Goal: Task Accomplishment & Management: Manage account settings

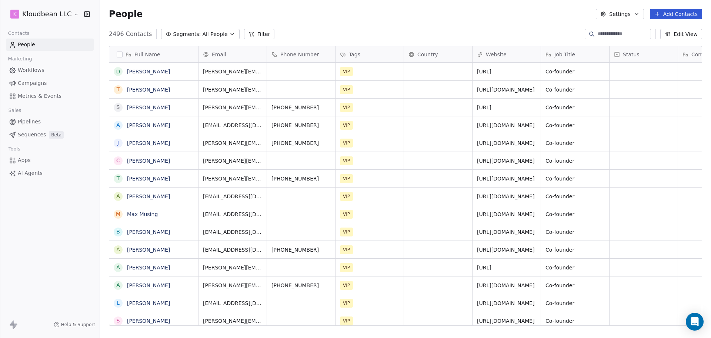
scroll to position [290, 604]
click at [58, 17] on html "k Kloudbean LLC Contacts People Marketing Workflows Campaigns Metrics & Events …" at bounding box center [355, 169] width 711 height 338
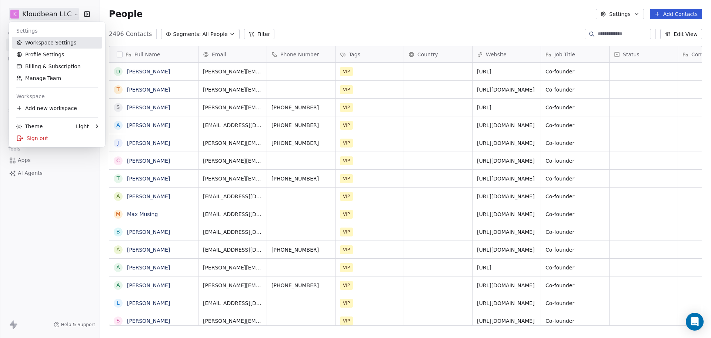
click at [58, 46] on link "Workspace Settings" at bounding box center [57, 43] width 90 height 12
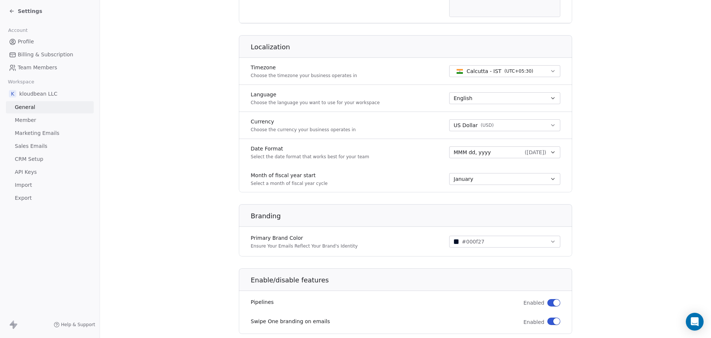
scroll to position [355, 0]
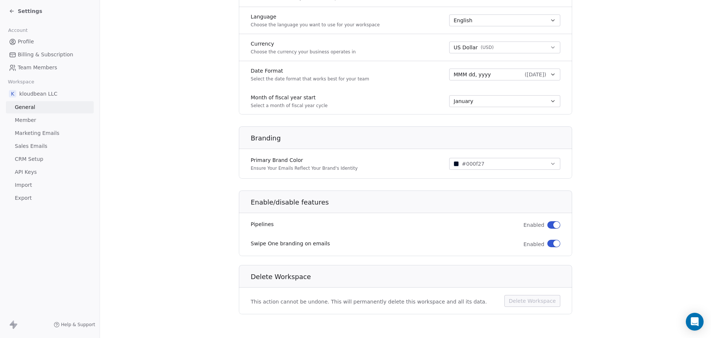
click at [39, 142] on span "Sales Emails" at bounding box center [31, 146] width 33 height 8
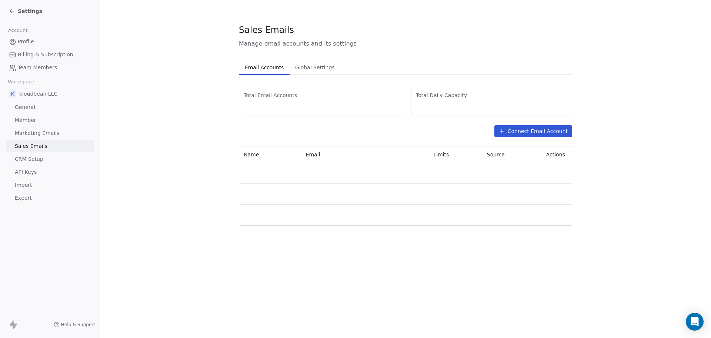
click at [43, 71] on span "Team Members" at bounding box center [37, 68] width 39 height 8
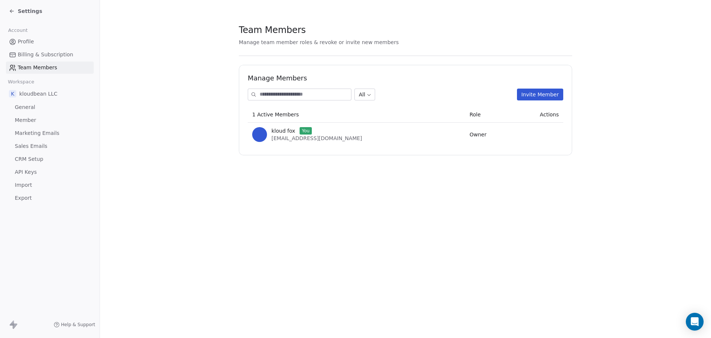
click at [43, 104] on link "General" at bounding box center [50, 107] width 88 height 12
drag, startPoint x: 43, startPoint y: 104, endPoint x: 41, endPoint y: 111, distance: 7.0
click at [43, 104] on link "General" at bounding box center [50, 107] width 88 height 12
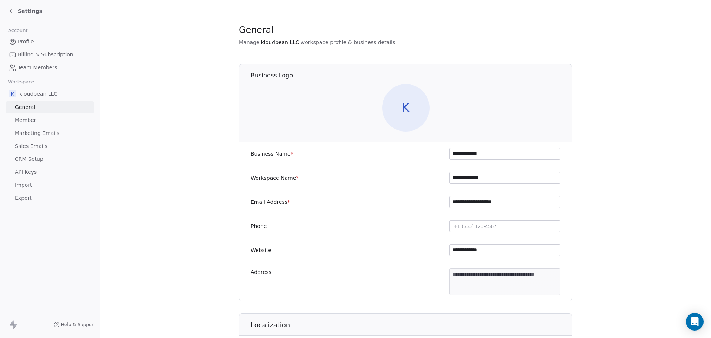
click at [41, 114] on link "Member" at bounding box center [50, 120] width 88 height 12
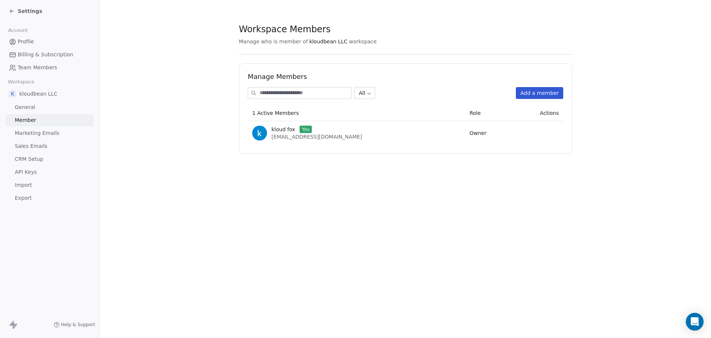
click at [43, 124] on link "Member" at bounding box center [50, 120] width 88 height 12
click at [46, 131] on span "Marketing Emails" at bounding box center [37, 133] width 44 height 8
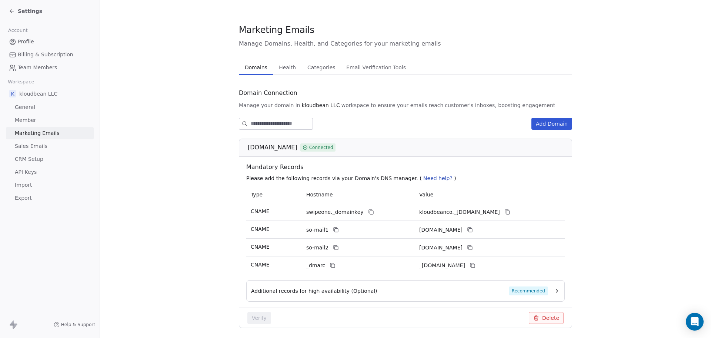
scroll to position [26, 0]
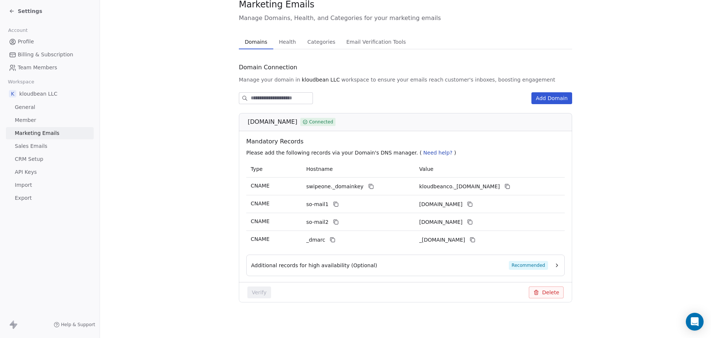
click at [57, 145] on link "Sales Emails" at bounding box center [50, 146] width 88 height 12
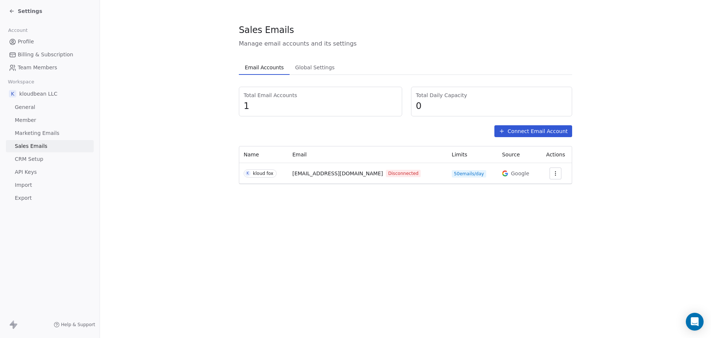
click at [49, 163] on link "CRM Setup" at bounding box center [50, 159] width 88 height 12
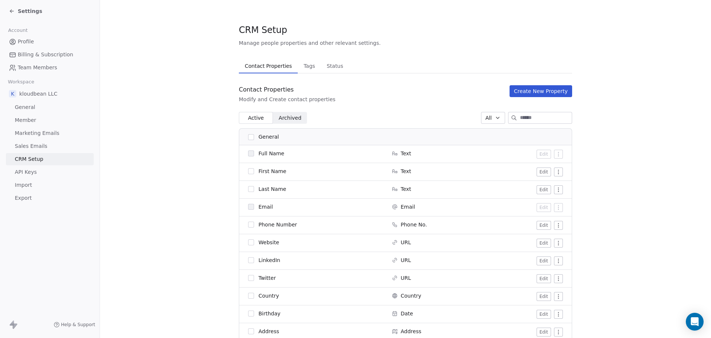
click at [51, 172] on link "API Keys" at bounding box center [50, 172] width 88 height 12
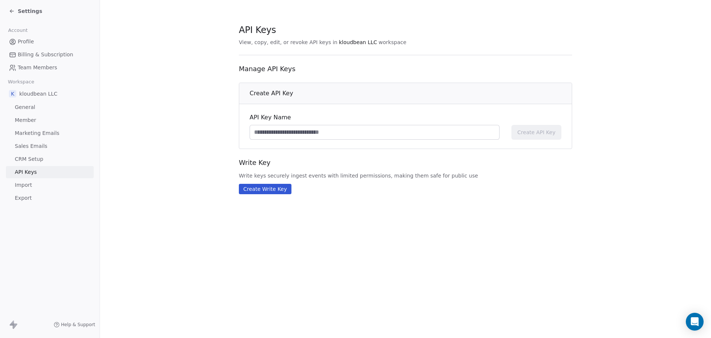
click at [32, 188] on link "Import" at bounding box center [50, 185] width 88 height 12
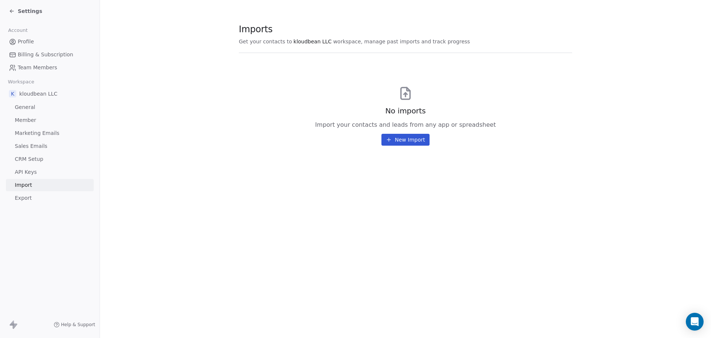
click at [29, 200] on span "Export" at bounding box center [23, 198] width 17 height 8
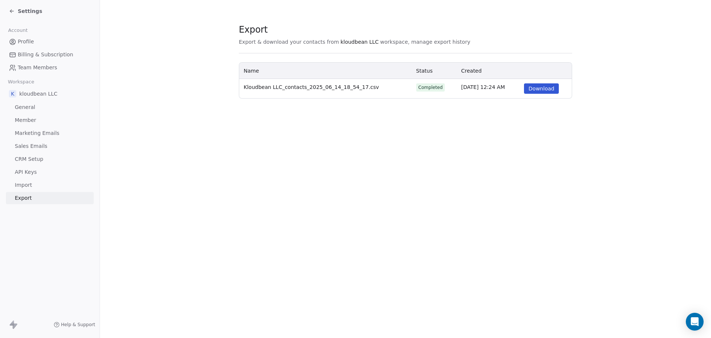
click at [31, 43] on span "Profile" at bounding box center [26, 42] width 16 height 8
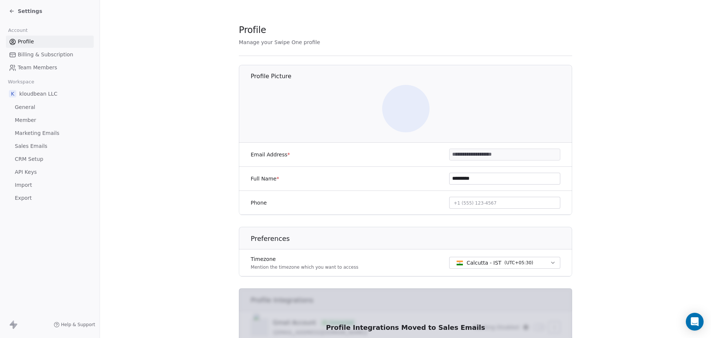
click at [24, 9] on span "Settings" at bounding box center [30, 10] width 24 height 7
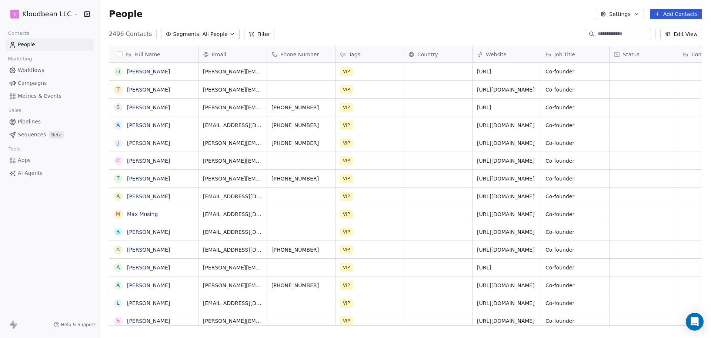
scroll to position [290, 604]
click at [33, 66] on span "Workflows" at bounding box center [31, 70] width 27 height 8
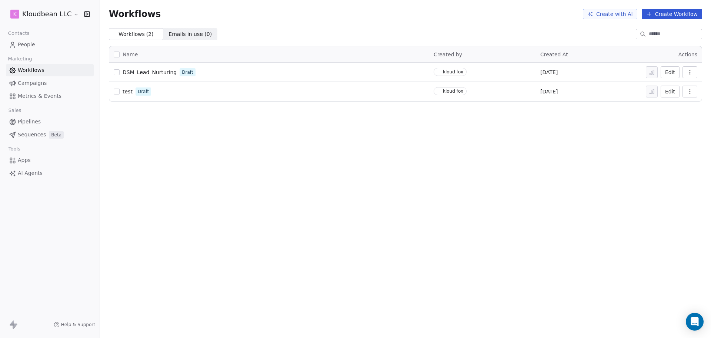
click at [39, 82] on span "Campaigns" at bounding box center [32, 83] width 29 height 8
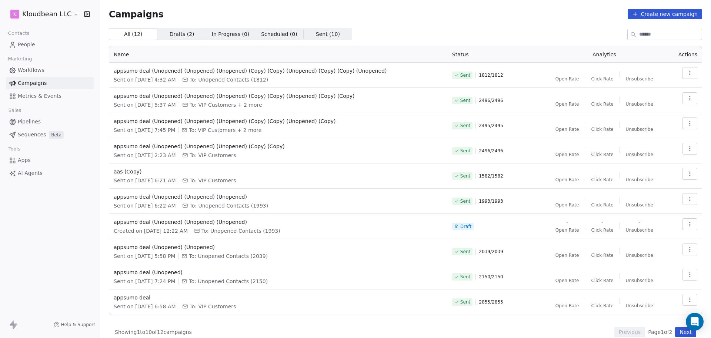
click at [38, 91] on link "Metrics & Events" at bounding box center [50, 96] width 88 height 12
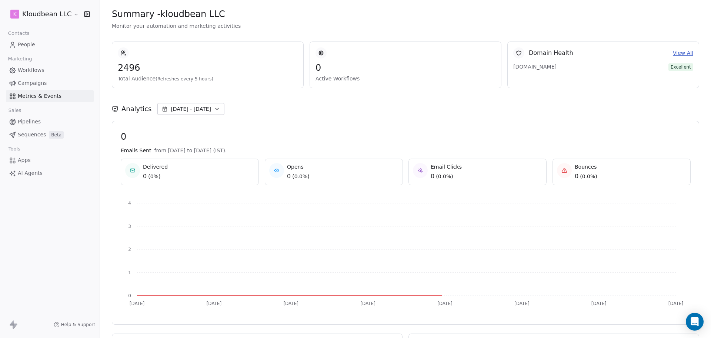
click at [39, 85] on span "Campaigns" at bounding box center [32, 83] width 29 height 8
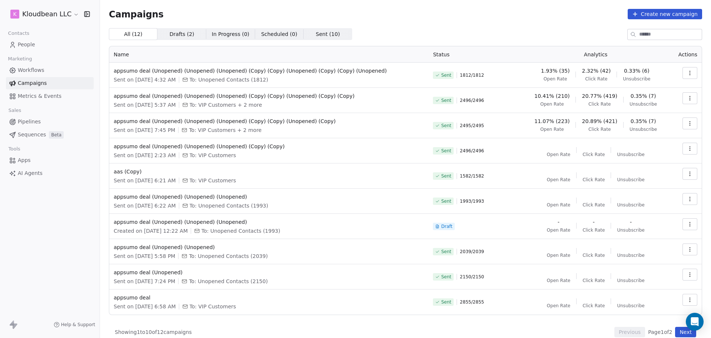
click at [66, 125] on link "Pipelines" at bounding box center [50, 122] width 88 height 12
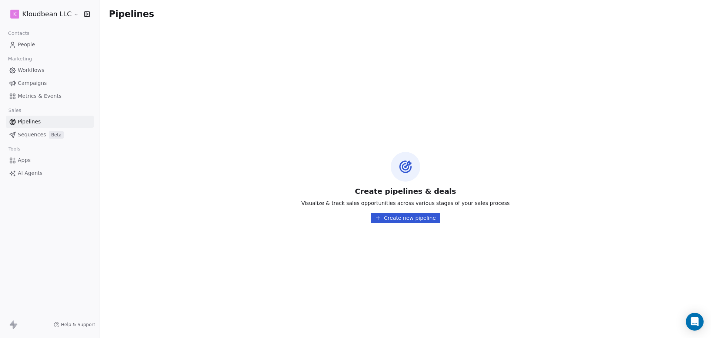
click at [62, 137] on link "Sequences Beta" at bounding box center [50, 134] width 88 height 12
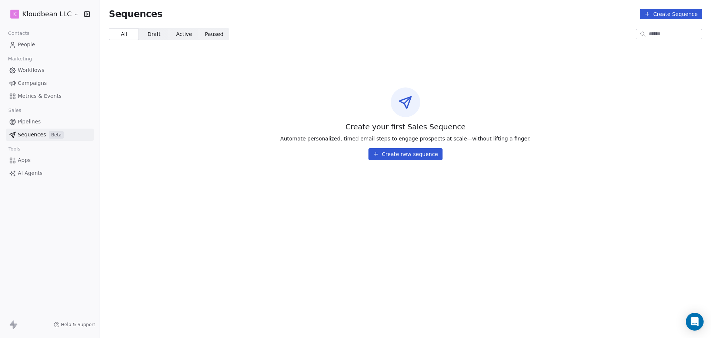
click at [46, 150] on div "Tools" at bounding box center [50, 149] width 88 height 10
click at [47, 178] on link "AI Agents" at bounding box center [50, 173] width 88 height 12
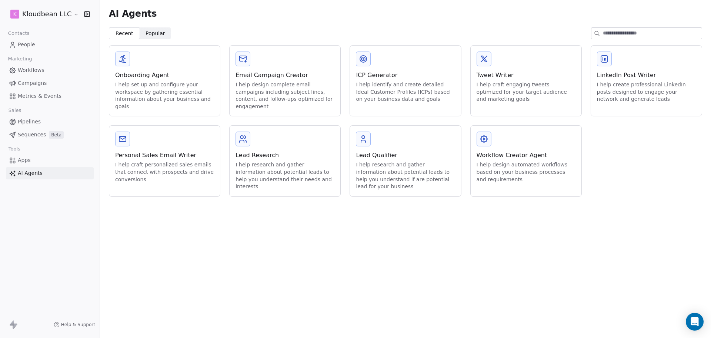
click at [53, 70] on link "Workflows" at bounding box center [50, 70] width 88 height 12
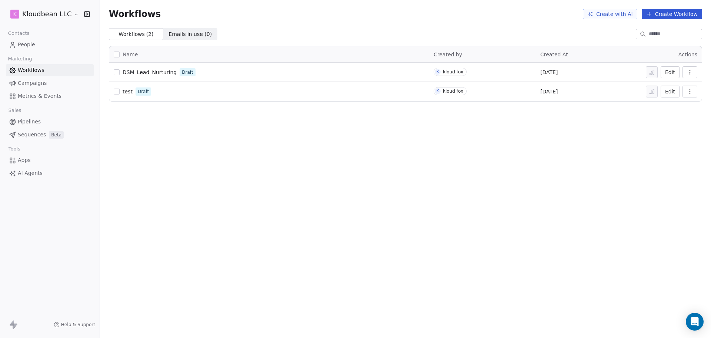
click at [37, 44] on link "People" at bounding box center [50, 45] width 88 height 12
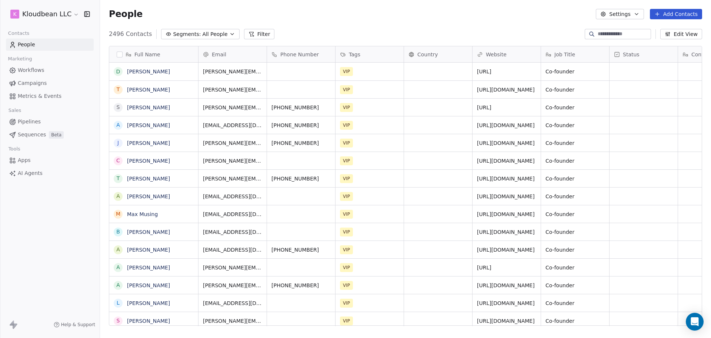
scroll to position [290, 604]
click at [123, 50] on div "Full Name" at bounding box center [153, 54] width 89 height 16
click at [117, 53] on html "k Kloudbean LLC Contacts People Marketing Workflows Campaigns Metrics & Events …" at bounding box center [355, 169] width 711 height 338
click at [121, 55] on button "button" at bounding box center [120, 54] width 6 height 6
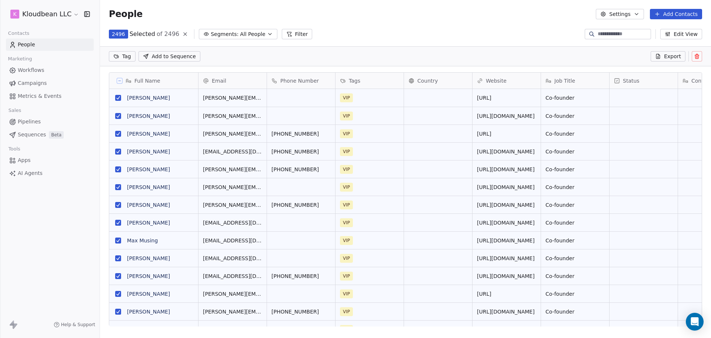
scroll to position [264, 604]
click at [695, 59] on button at bounding box center [697, 56] width 10 height 10
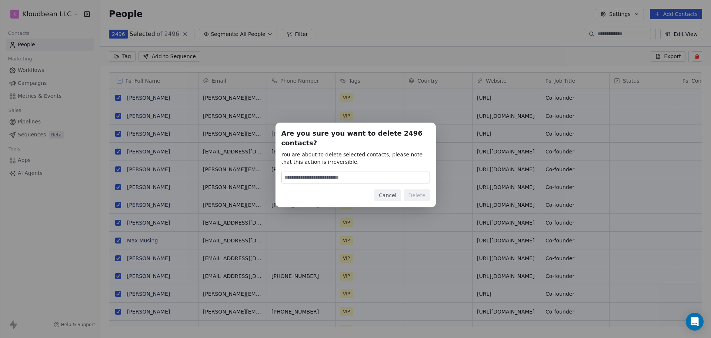
click at [345, 178] on input at bounding box center [356, 177] width 148 height 11
type input "******"
click at [416, 193] on button "Delete" at bounding box center [417, 195] width 26 height 12
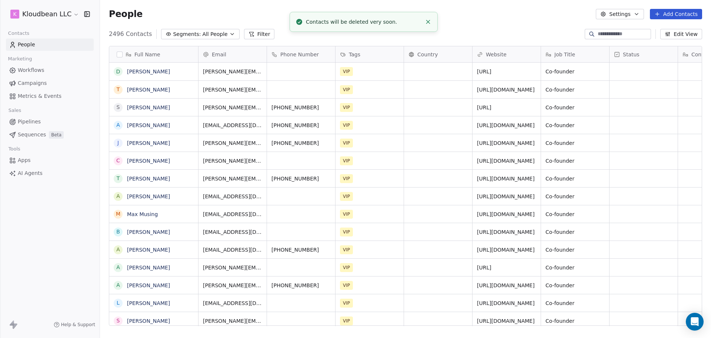
scroll to position [290, 604]
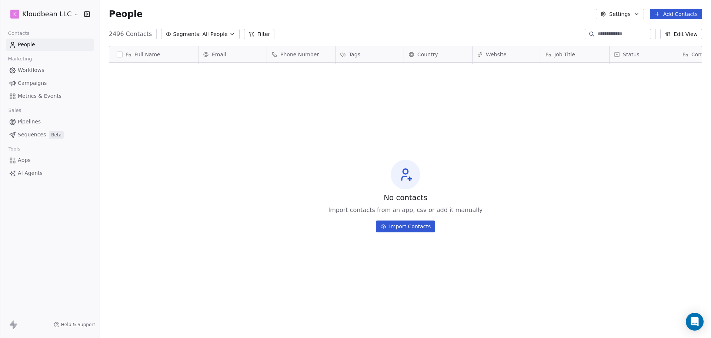
click at [109, 120] on div "No contacts Import contacts from an app, csv or add it manually Import Contacts" at bounding box center [405, 196] width 592 height 264
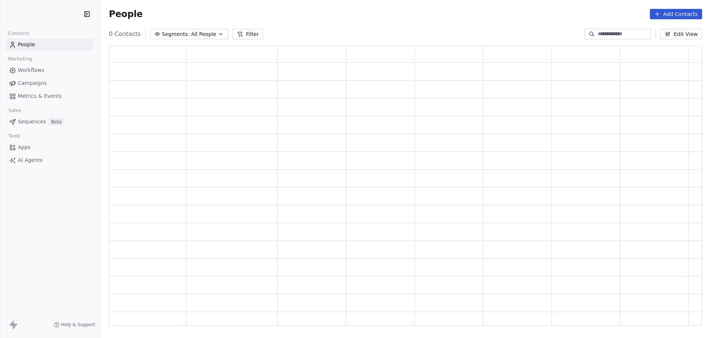
scroll to position [272, 586]
click at [56, 71] on link "Workflows" at bounding box center [50, 70] width 88 height 12
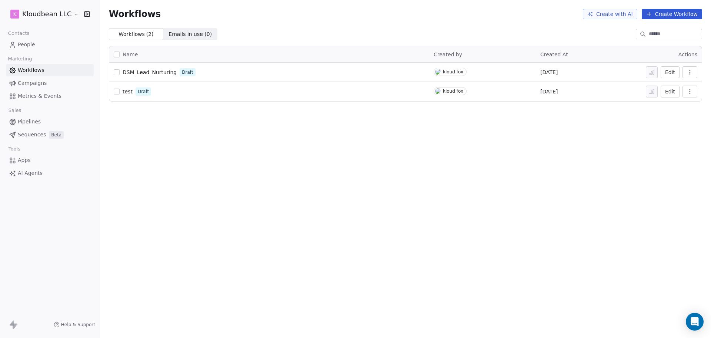
click at [47, 81] on link "Campaigns" at bounding box center [50, 83] width 88 height 12
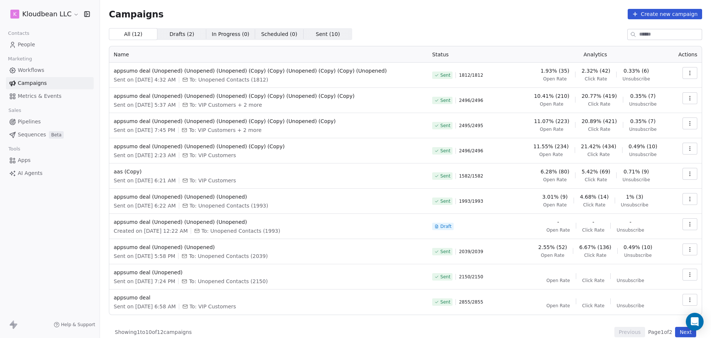
click at [687, 74] on icon "button" at bounding box center [690, 73] width 6 height 6
click at [682, 74] on html "k Kloudbean LLC Contacts People Marketing Workflows Campaigns Metrics & Events …" at bounding box center [355, 169] width 711 height 338
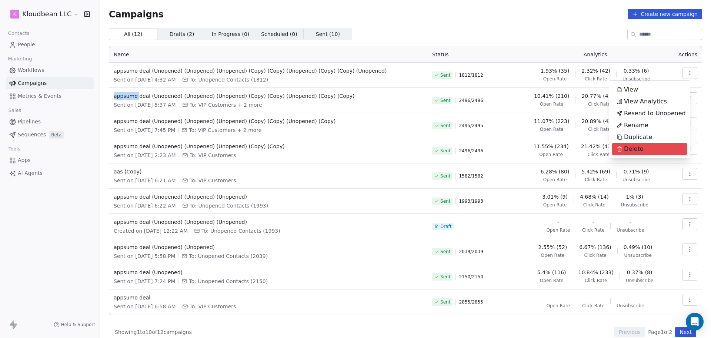
click at [636, 148] on span "Delete" at bounding box center [634, 148] width 20 height 9
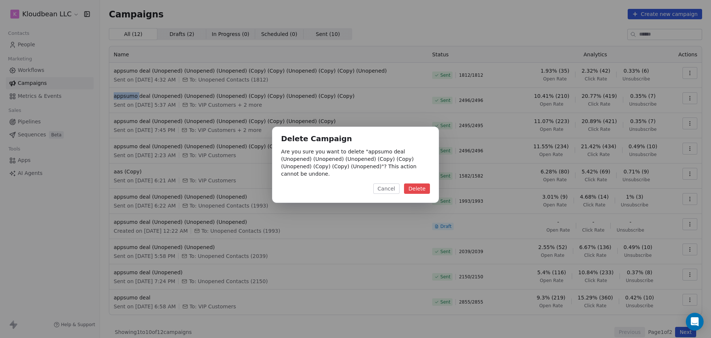
click at [422, 185] on button "Delete" at bounding box center [417, 188] width 26 height 10
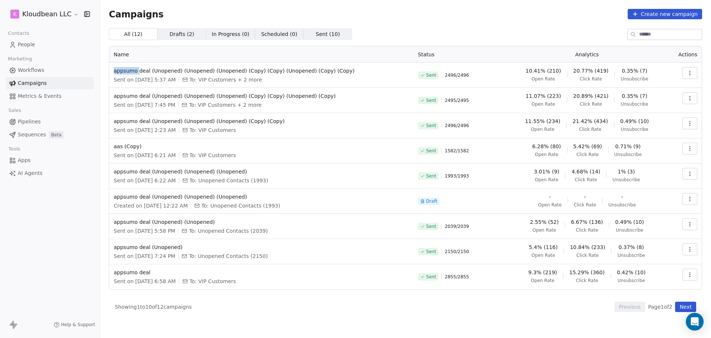
click at [689, 78] on button "button" at bounding box center [689, 73] width 15 height 12
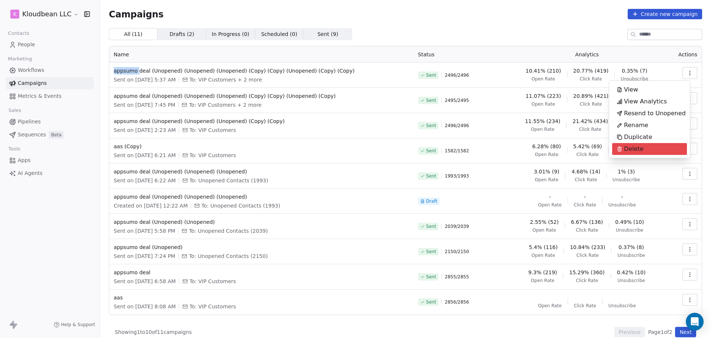
click at [648, 146] on div "Delete" at bounding box center [649, 149] width 75 height 12
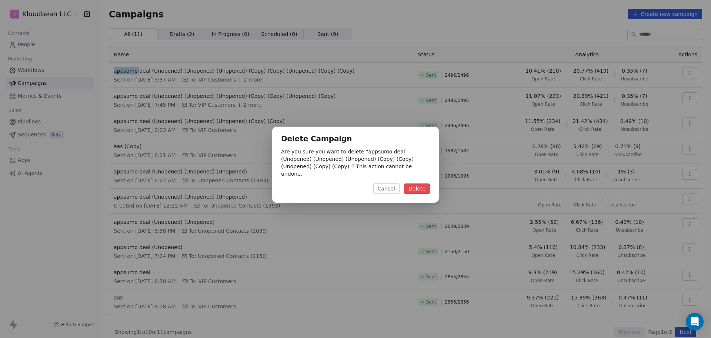
click at [420, 183] on button "Delete" at bounding box center [417, 188] width 26 height 10
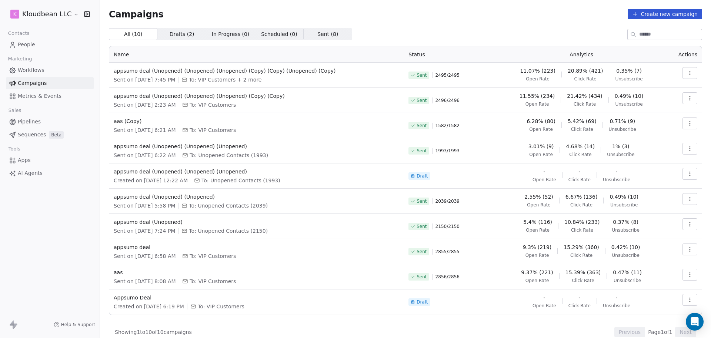
click at [688, 76] on button "button" at bounding box center [689, 73] width 15 height 12
click at [687, 76] on html "k Kloudbean LLC Contacts People Marketing Workflows Campaigns Metrics & Events …" at bounding box center [355, 169] width 711 height 338
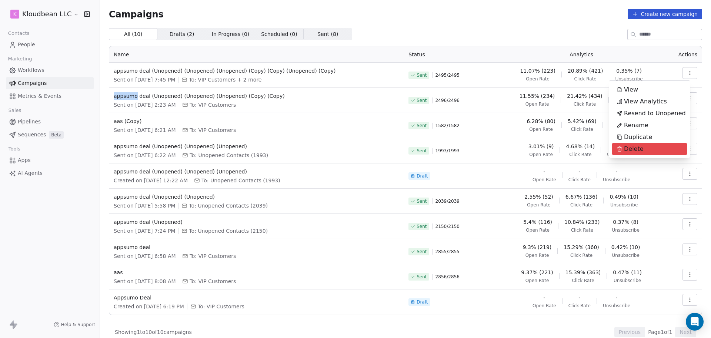
click at [630, 147] on span "Delete" at bounding box center [634, 148] width 20 height 9
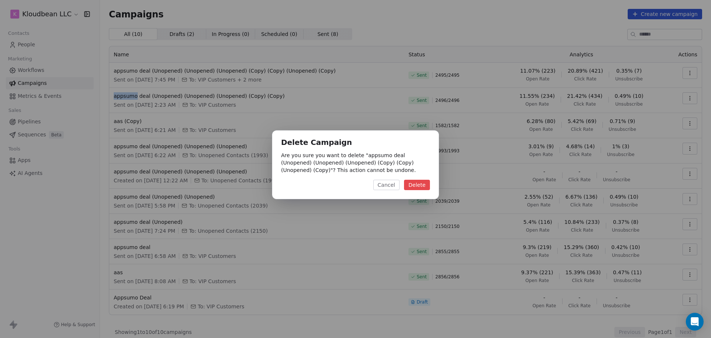
click at [420, 185] on button "Delete" at bounding box center [417, 185] width 26 height 10
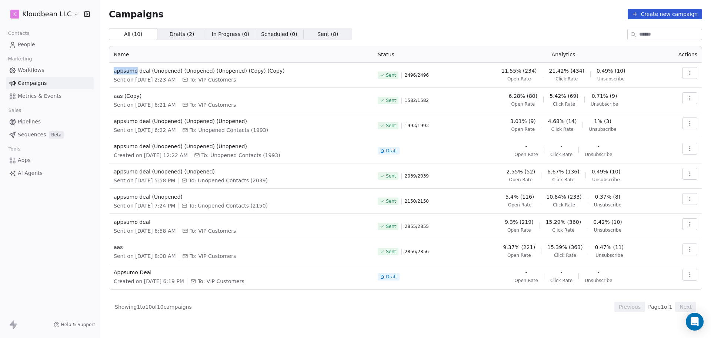
click at [697, 71] on button "button" at bounding box center [689, 73] width 15 height 12
click at [697, 71] on html "k Kloudbean LLC Contacts People Marketing Workflows Campaigns Metrics & Events …" at bounding box center [355, 169] width 711 height 338
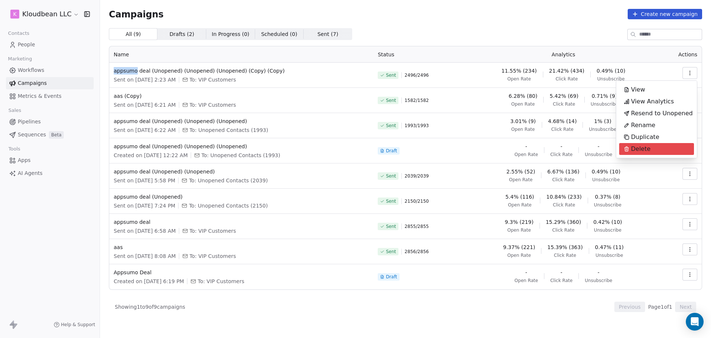
click at [654, 150] on div "Delete" at bounding box center [656, 149] width 75 height 12
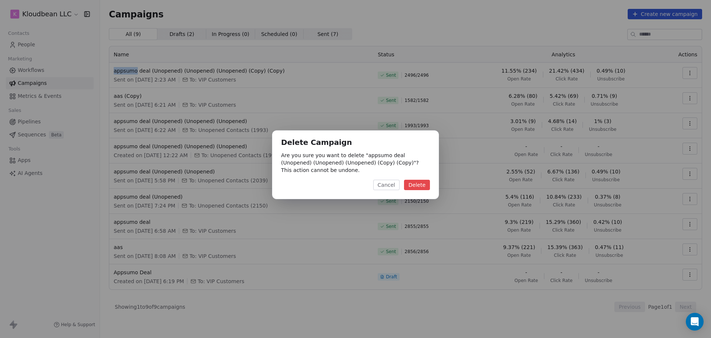
click at [423, 190] on button "Delete" at bounding box center [417, 185] width 26 height 10
click at [423, 190] on div "Delete Campaign Are you sure you want to delete " appsumo deal (Unopened) (Unop…" at bounding box center [355, 164] width 167 height 68
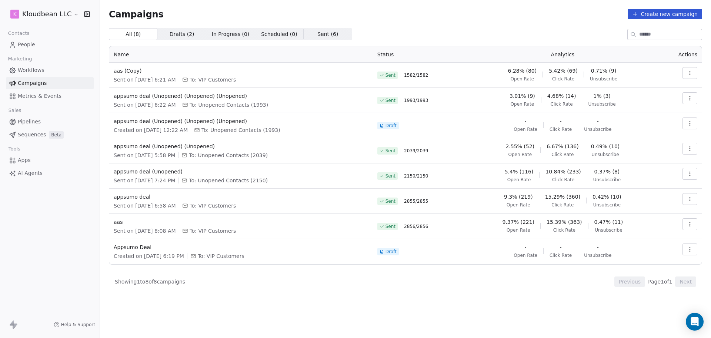
click at [693, 71] on button "button" at bounding box center [689, 73] width 15 height 12
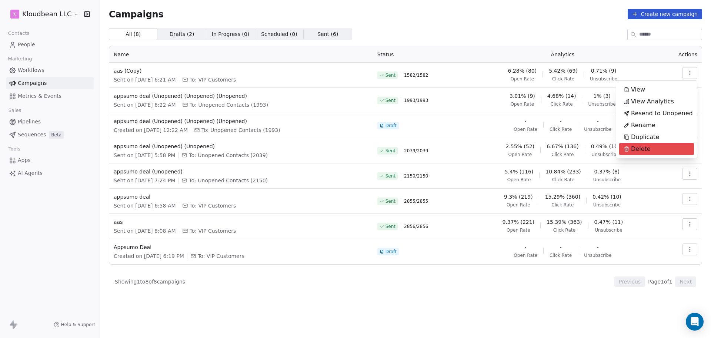
click at [656, 149] on div "Delete" at bounding box center [656, 149] width 75 height 12
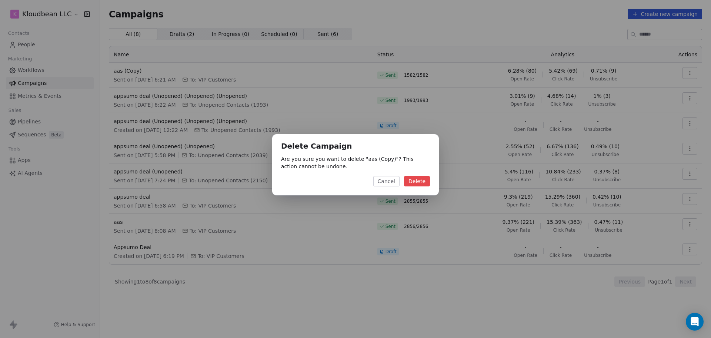
click at [427, 181] on button "Delete" at bounding box center [417, 181] width 26 height 10
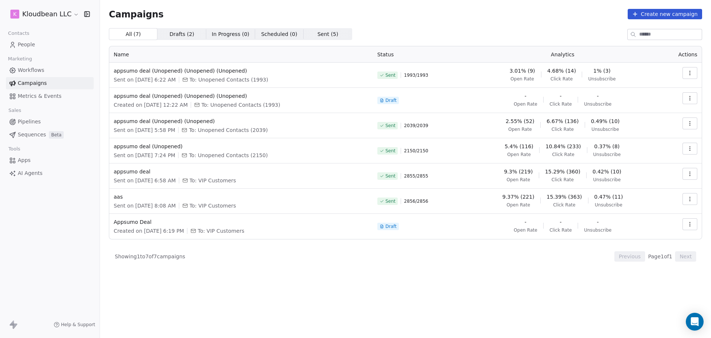
click at [686, 71] on button "button" at bounding box center [689, 73] width 15 height 12
drag, startPoint x: 686, startPoint y: 71, endPoint x: 678, endPoint y: 80, distance: 11.3
click at [686, 71] on html "k Kloudbean LLC Contacts People Marketing Workflows Campaigns Metrics & Events …" at bounding box center [355, 169] width 711 height 338
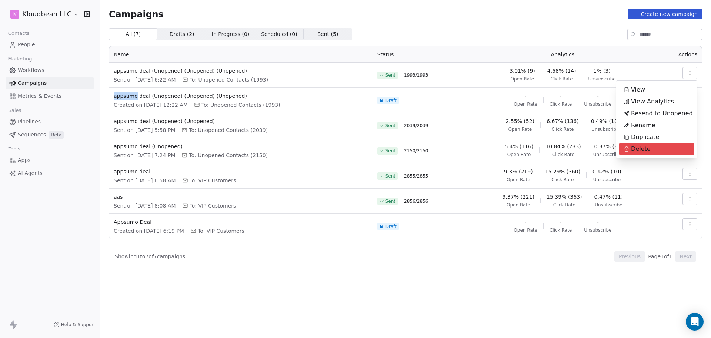
click at [644, 147] on span "Delete" at bounding box center [641, 148] width 20 height 9
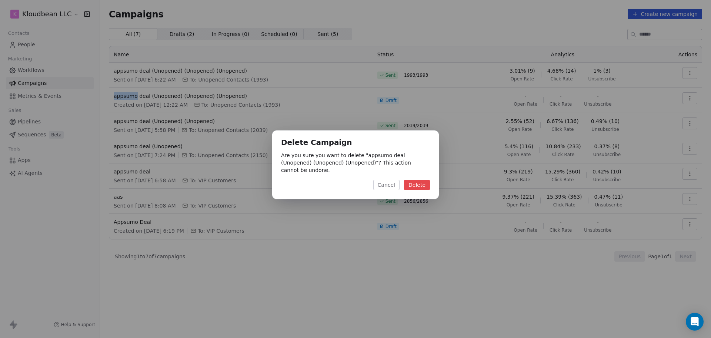
click at [407, 181] on button "Delete" at bounding box center [417, 185] width 26 height 10
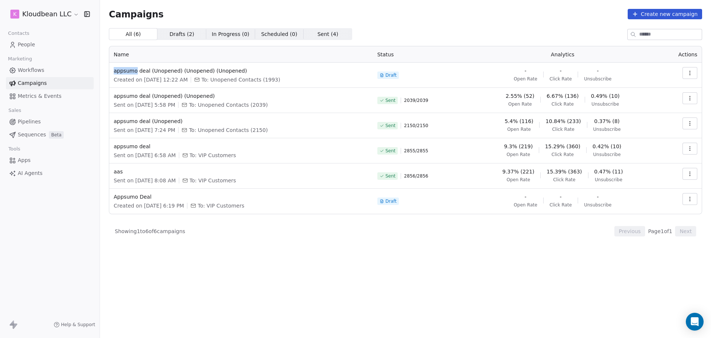
click at [694, 73] on button "button" at bounding box center [689, 73] width 15 height 12
click at [654, 121] on div "Delete" at bounding box center [656, 125] width 75 height 12
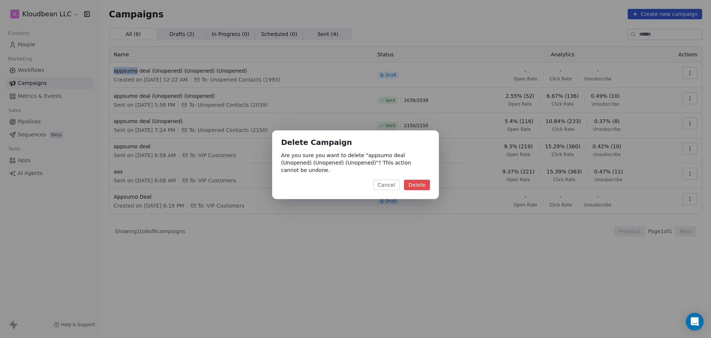
click at [415, 184] on button "Delete" at bounding box center [417, 185] width 26 height 10
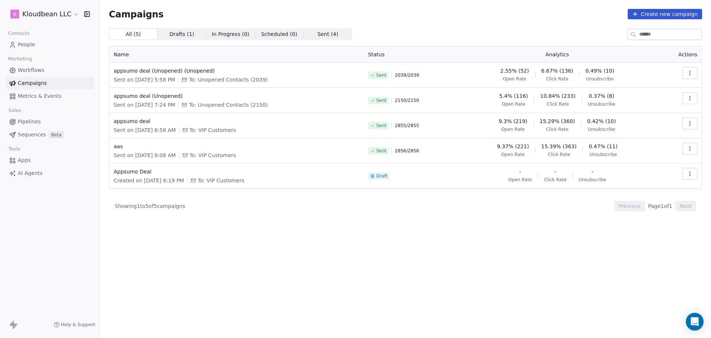
click at [689, 76] on button "button" at bounding box center [689, 73] width 15 height 12
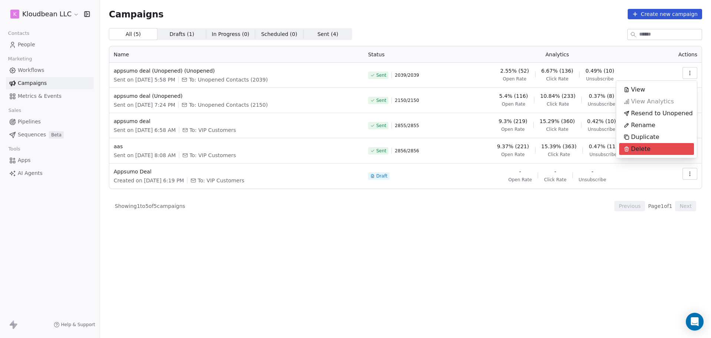
click at [645, 145] on span "Delete" at bounding box center [641, 148] width 20 height 9
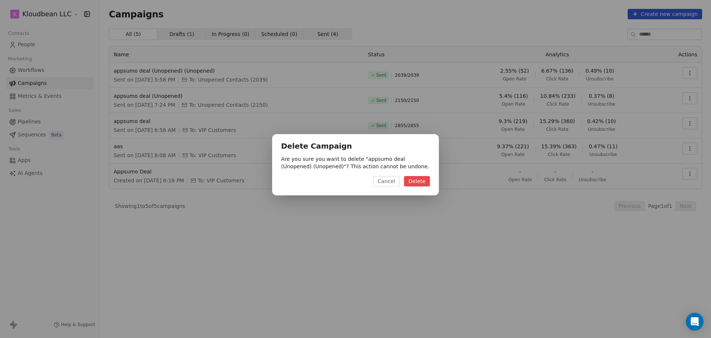
click at [417, 177] on button "Delete" at bounding box center [417, 181] width 26 height 10
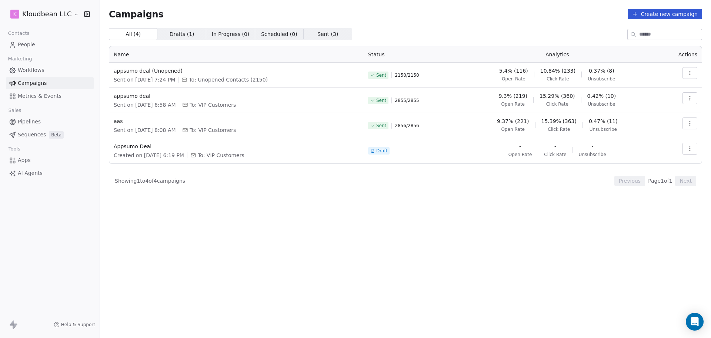
click at [676, 76] on td at bounding box center [679, 75] width 43 height 25
click at [692, 76] on icon "button" at bounding box center [690, 73] width 6 height 6
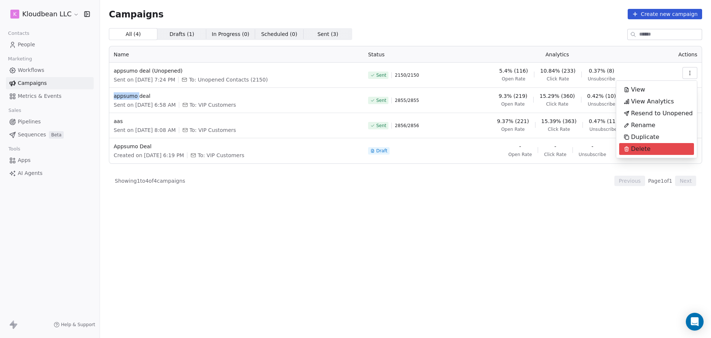
click at [625, 150] on icon "Suggestions" at bounding box center [626, 149] width 3 height 3
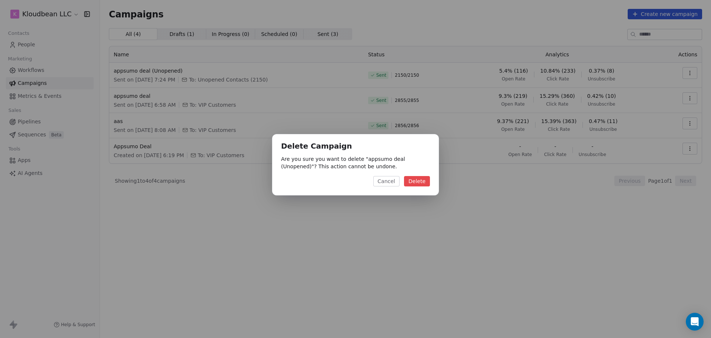
click at [421, 177] on div "Delete Campaign Are you sure you want to delete " appsumo deal (Unopened) "? Th…" at bounding box center [355, 164] width 167 height 61
click at [421, 178] on button "Delete" at bounding box center [417, 181] width 26 height 10
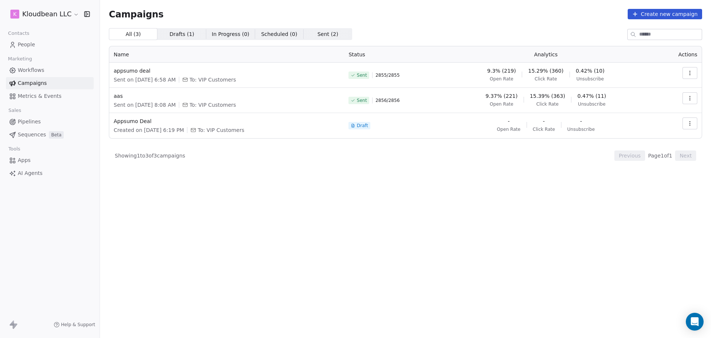
click at [696, 79] on td at bounding box center [678, 75] width 47 height 25
click at [693, 73] on button "button" at bounding box center [689, 73] width 15 height 12
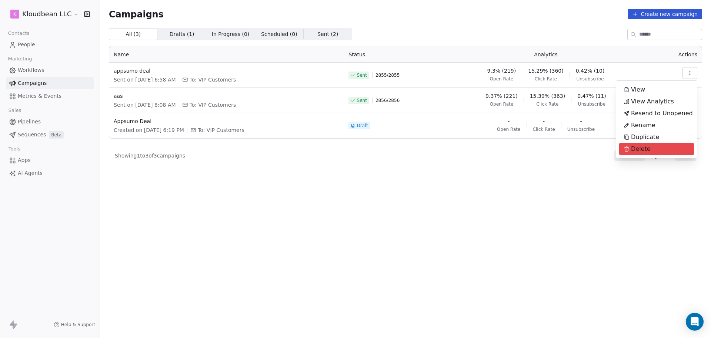
click at [635, 143] on div "Delete" at bounding box center [637, 149] width 36 height 12
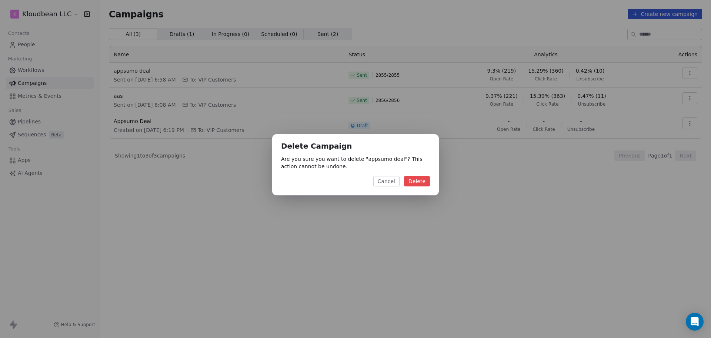
click at [416, 177] on button "Delete" at bounding box center [417, 181] width 26 height 10
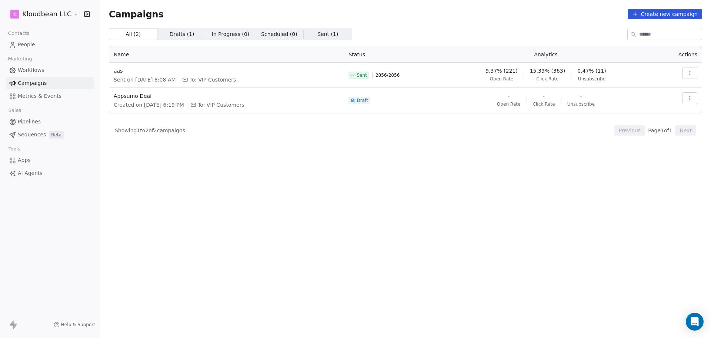
click at [686, 73] on button "button" at bounding box center [689, 73] width 15 height 12
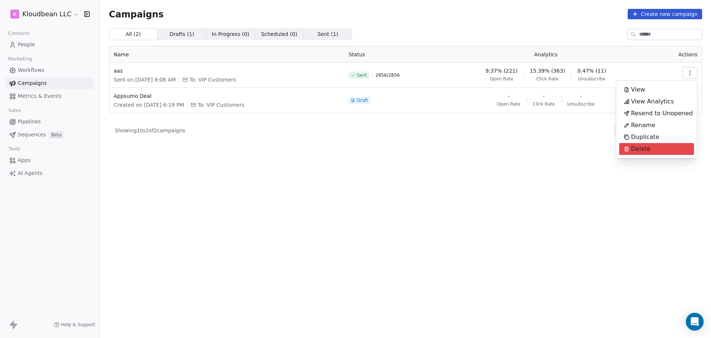
click at [644, 152] on span "Delete" at bounding box center [641, 148] width 20 height 9
click at [644, 152] on div "Delete" at bounding box center [637, 149] width 36 height 12
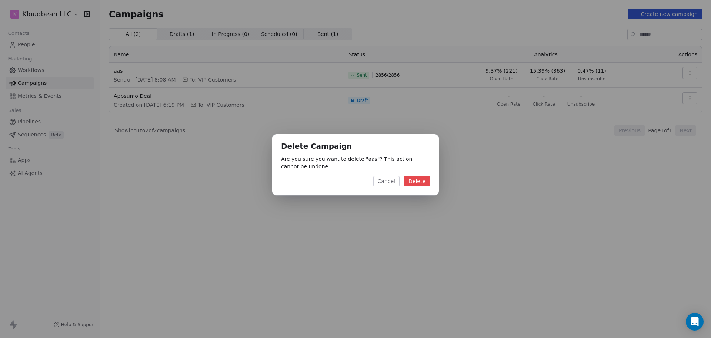
click at [423, 181] on button "Delete" at bounding box center [417, 181] width 26 height 10
drag, startPoint x: 423, startPoint y: 181, endPoint x: 474, endPoint y: 168, distance: 53.1
click at [423, 181] on button "Delete" at bounding box center [417, 181] width 26 height 10
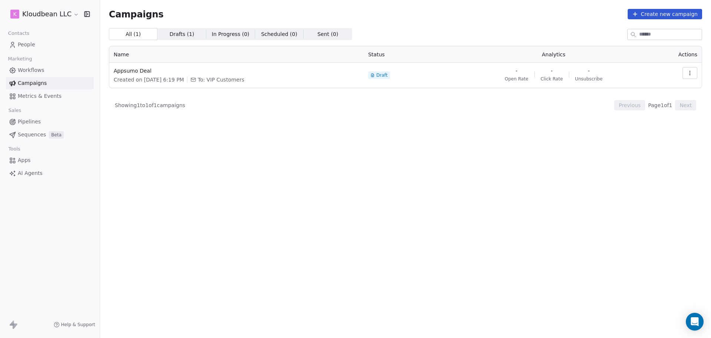
click at [689, 71] on icon "button" at bounding box center [690, 73] width 6 height 6
click at [689, 71] on html "k Kloudbean LLC Contacts People Marketing Workflows Campaigns Metrics & Events …" at bounding box center [355, 169] width 711 height 338
click at [631, 129] on span "Delete" at bounding box center [641, 125] width 20 height 9
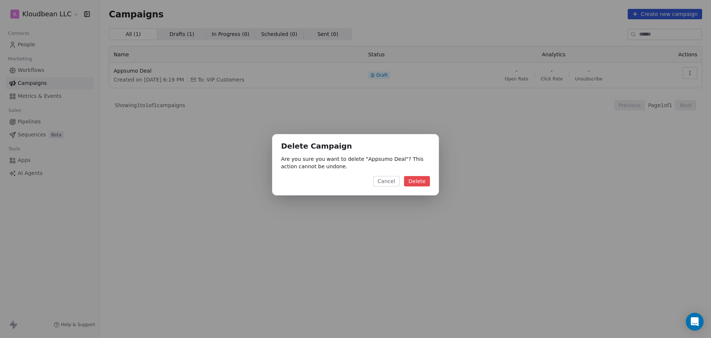
click at [425, 177] on button "Delete" at bounding box center [417, 181] width 26 height 10
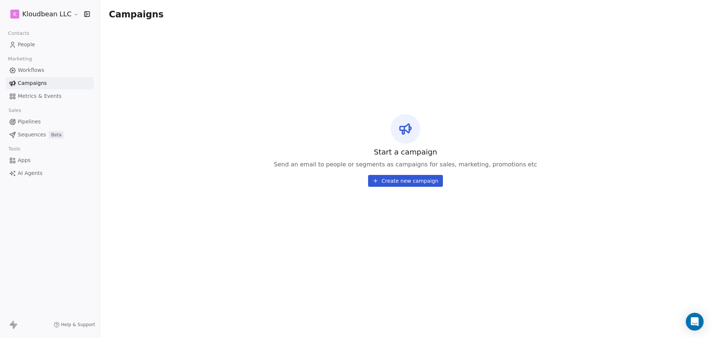
click at [260, 160] on div "Start a campaign Send an email to people or segments as campaigns for sales, ma…" at bounding box center [405, 150] width 593 height 244
click at [430, 134] on div "Start a campaign Send an email to people or segments as campaigns for sales, ma…" at bounding box center [405, 150] width 263 height 73
